Goal: Information Seeking & Learning: Find specific fact

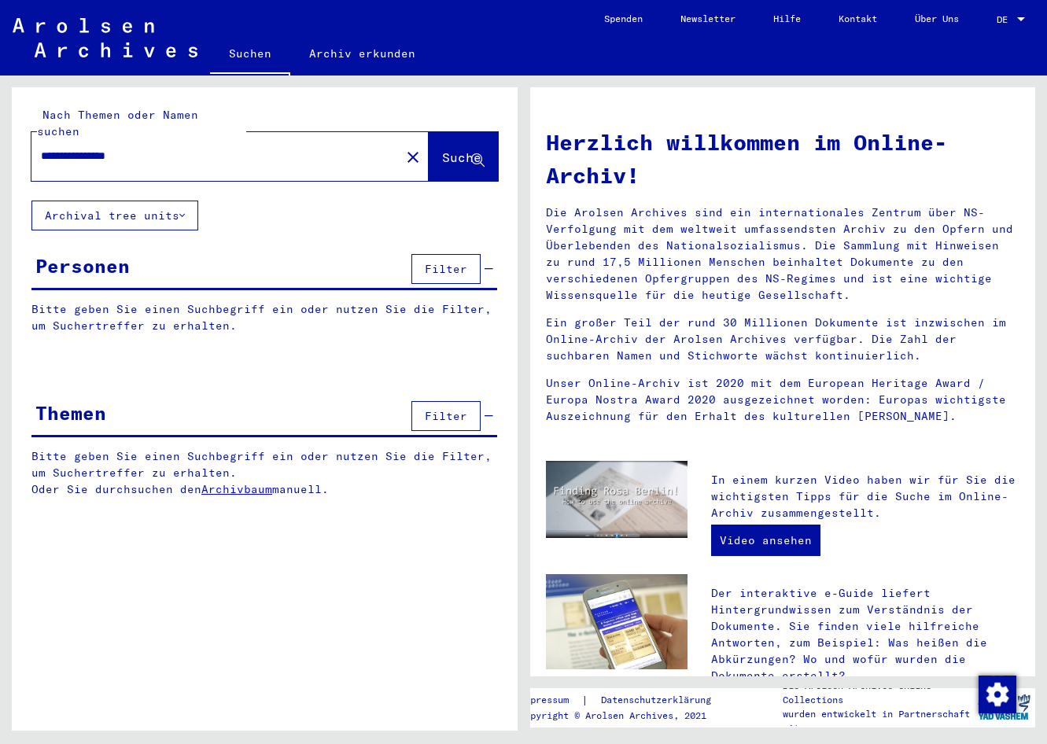
type input "**********"
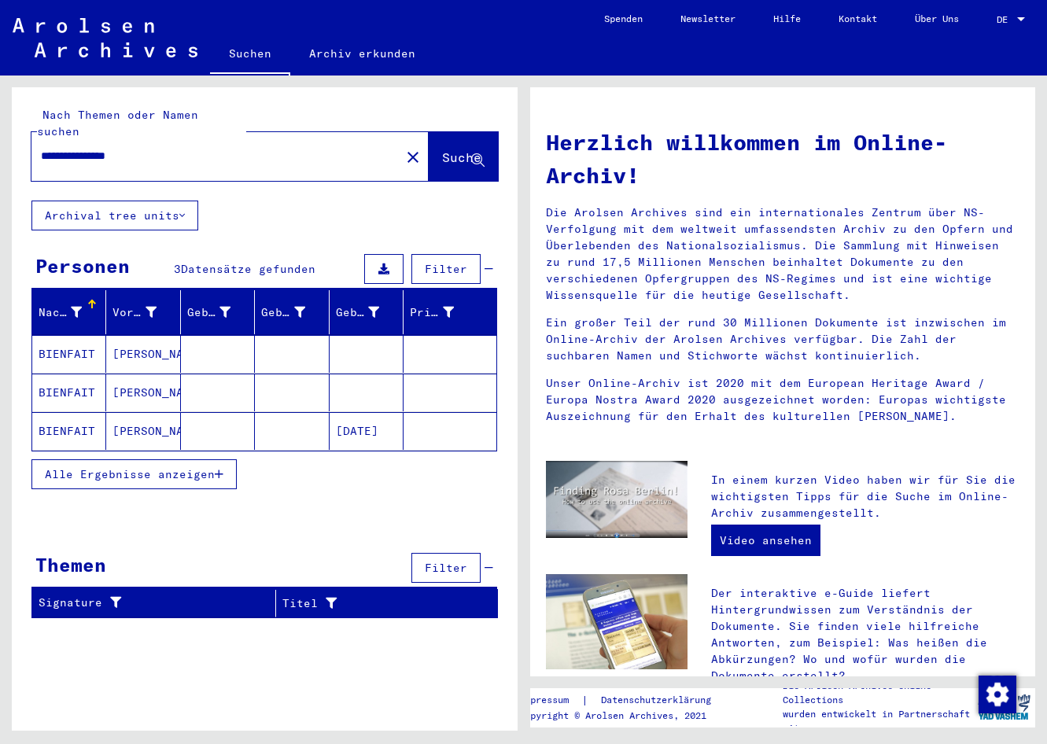
click at [377, 415] on mat-cell "[DATE]" at bounding box center [367, 431] width 74 height 38
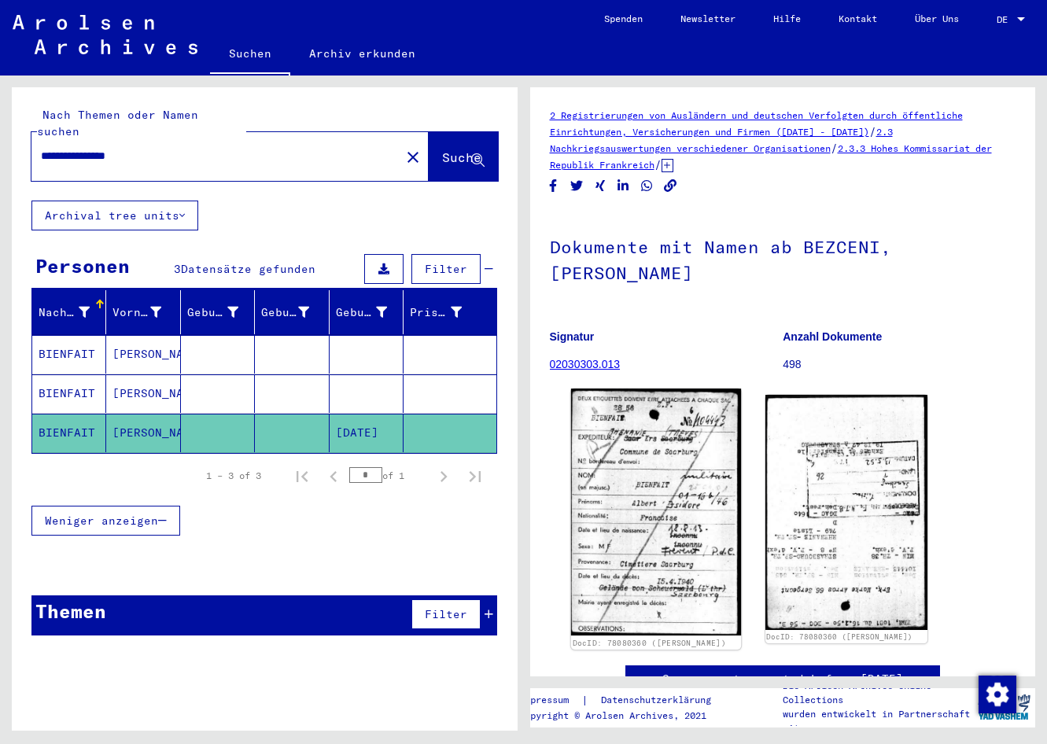
click at [624, 414] on img at bounding box center [655, 512] width 171 height 247
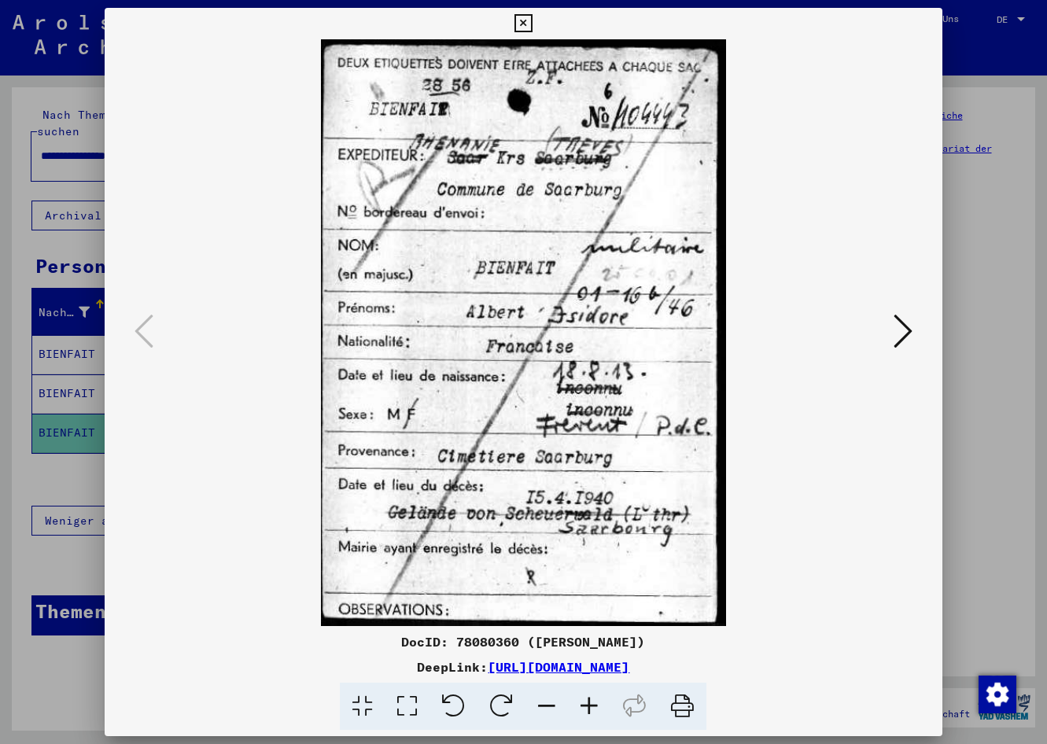
click at [895, 334] on button at bounding box center [903, 332] width 28 height 45
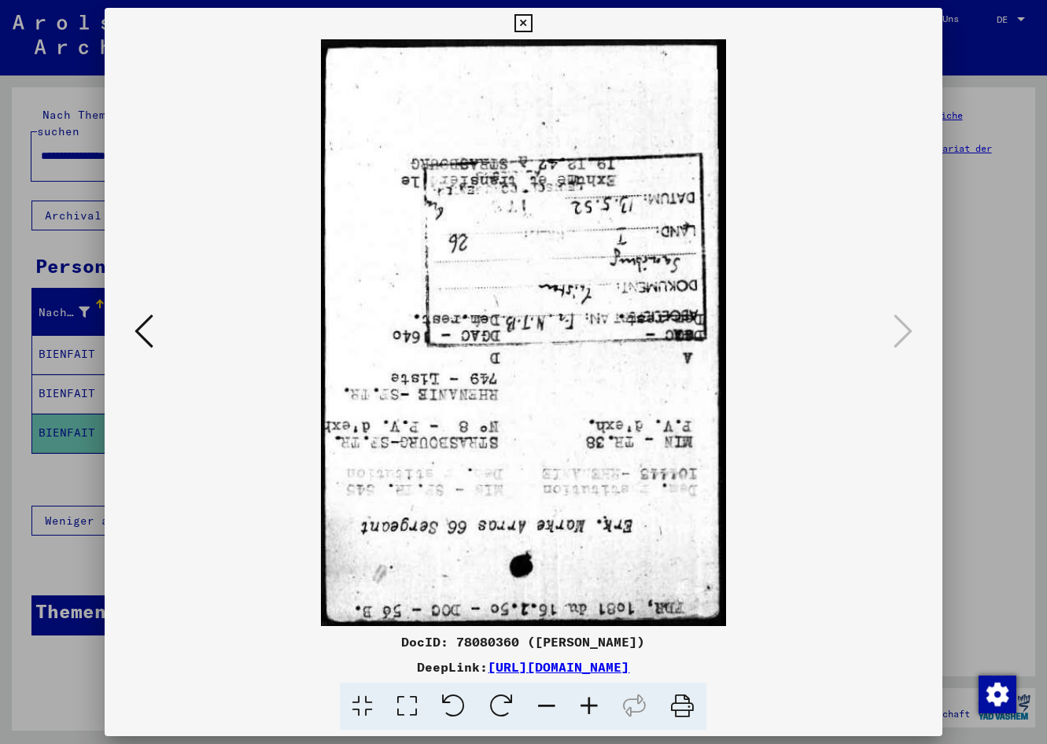
click at [500, 707] on icon at bounding box center [502, 707] width 48 height 48
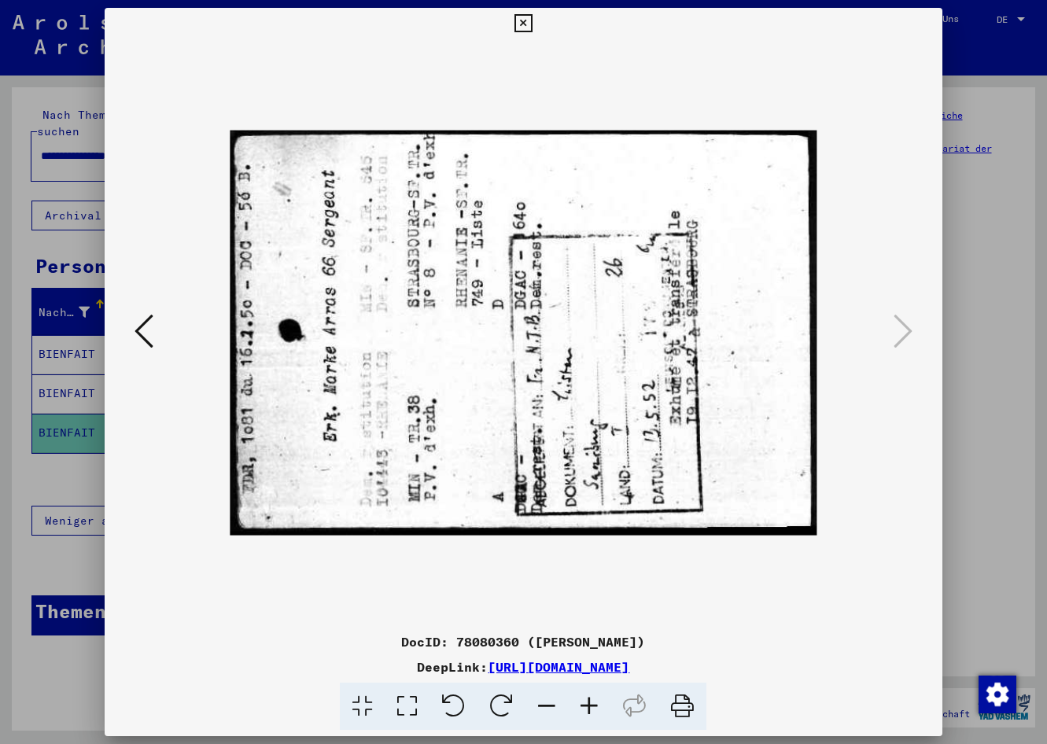
click at [500, 707] on icon at bounding box center [502, 707] width 48 height 48
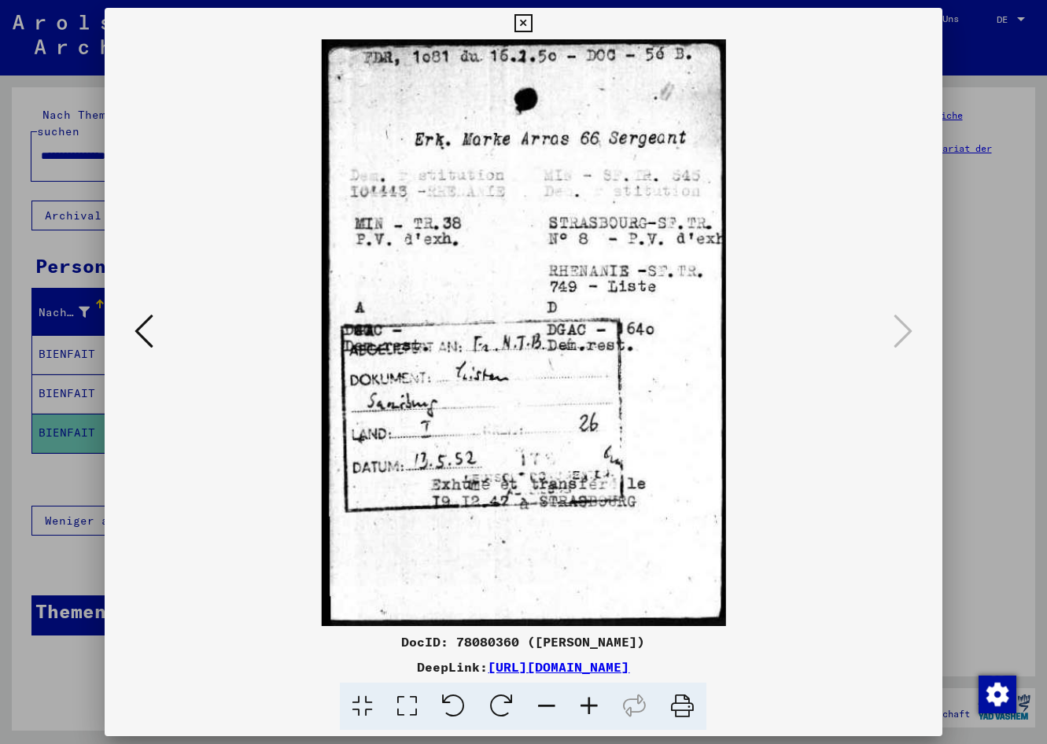
click at [69, 638] on div at bounding box center [523, 372] width 1047 height 744
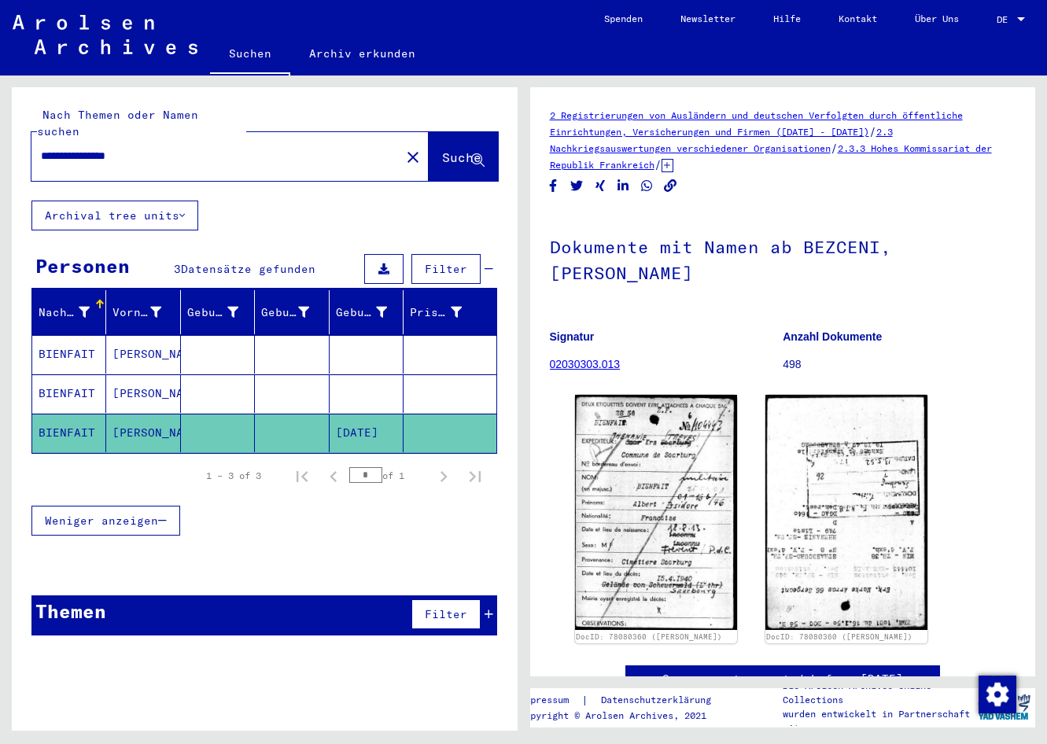
click at [377, 384] on mat-cell at bounding box center [367, 394] width 74 height 39
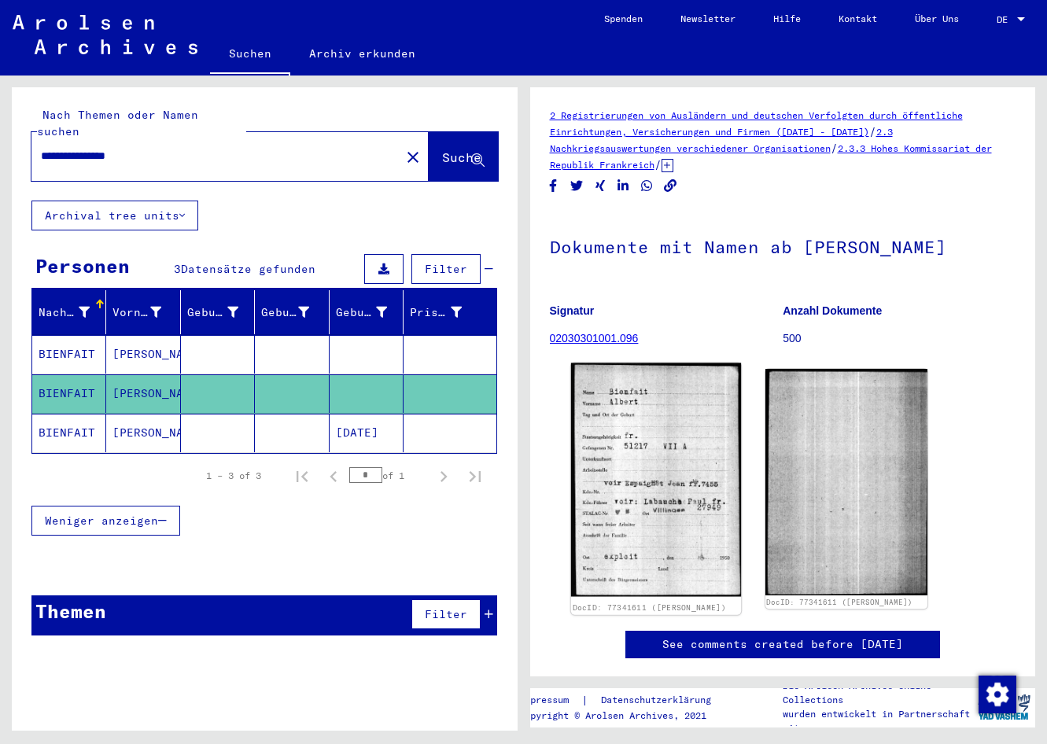
click at [622, 460] on img at bounding box center [655, 481] width 171 height 234
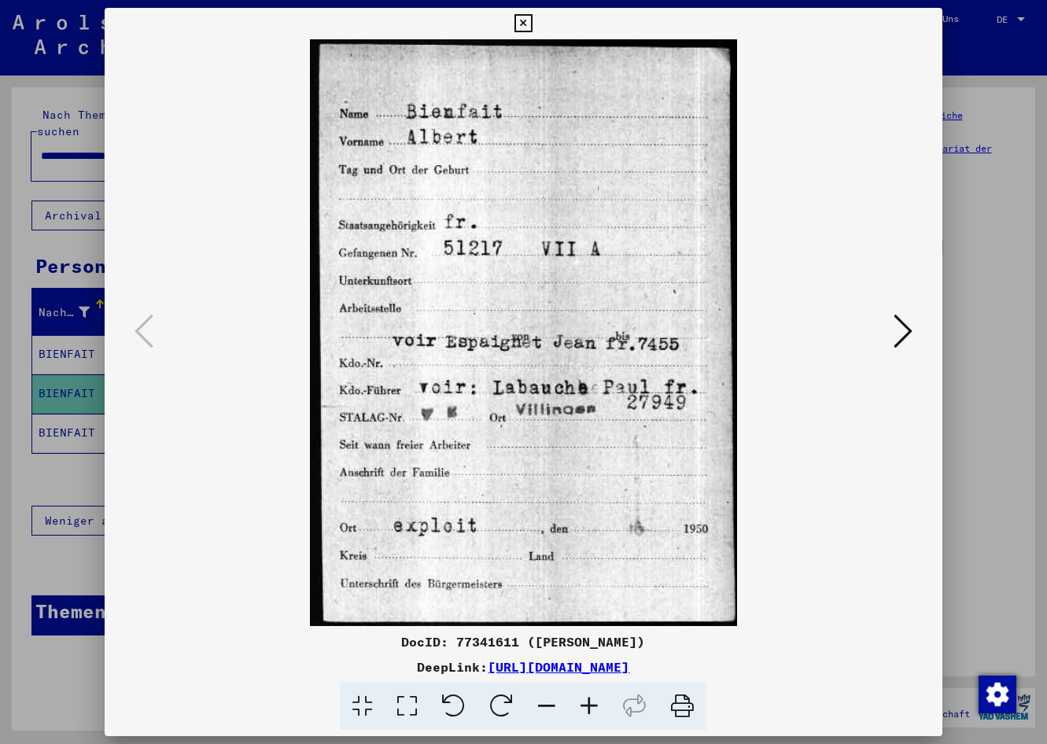
click at [409, 483] on img at bounding box center [523, 332] width 731 height 587
click at [61, 540] on div at bounding box center [523, 372] width 1047 height 744
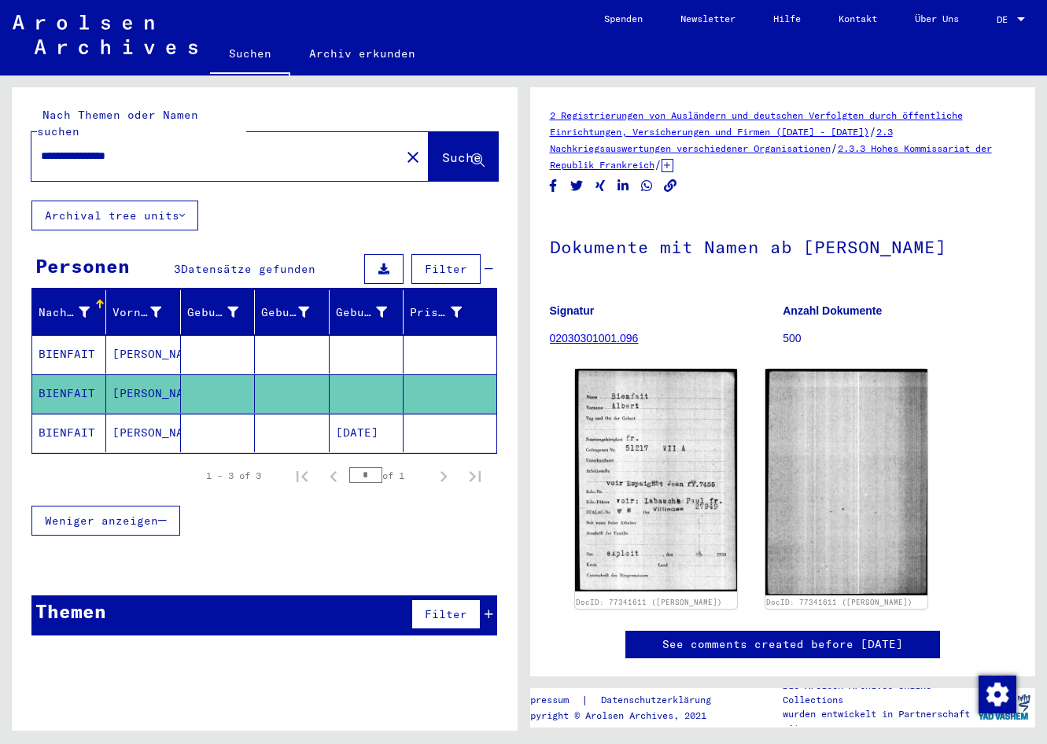
click at [116, 335] on mat-cell "[PERSON_NAME]" at bounding box center [143, 354] width 74 height 39
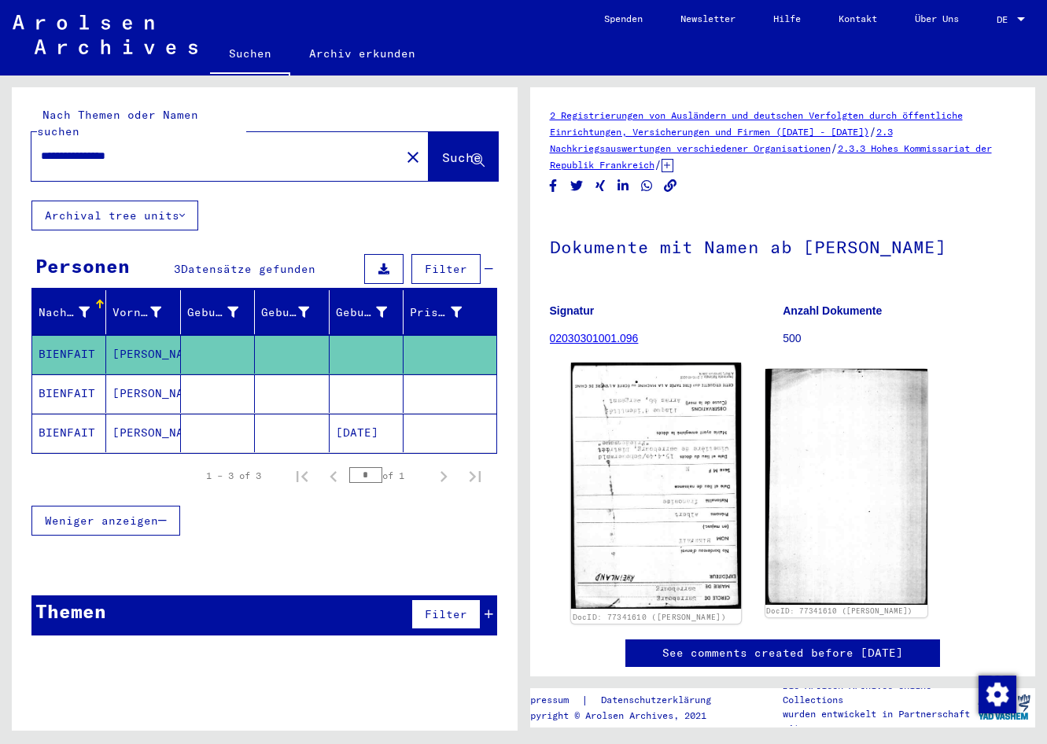
click at [610, 436] on img at bounding box center [655, 486] width 171 height 246
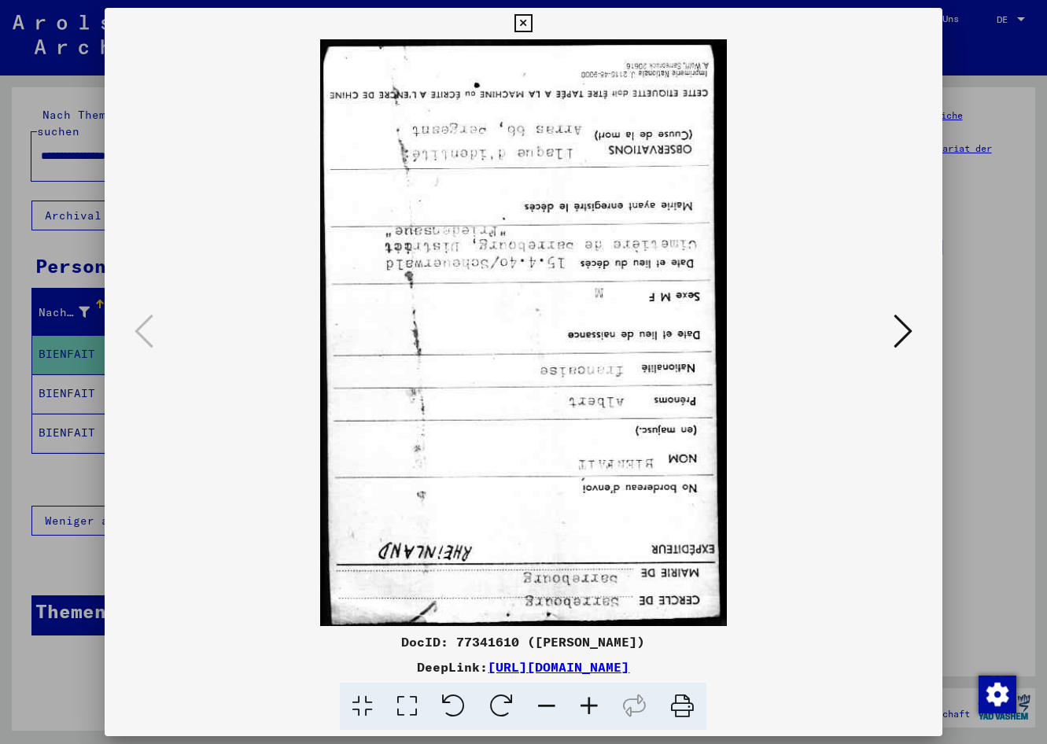
click at [513, 712] on icon at bounding box center [502, 707] width 48 height 48
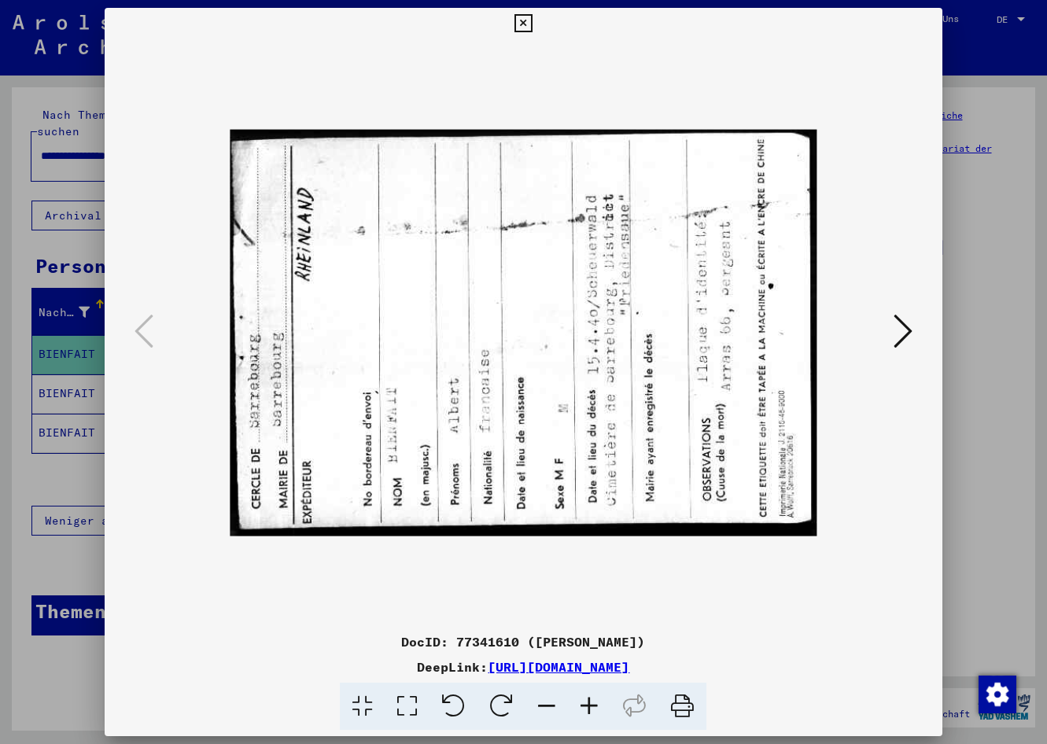
click at [513, 712] on icon at bounding box center [502, 707] width 48 height 48
